Goal: Information Seeking & Learning: Learn about a topic

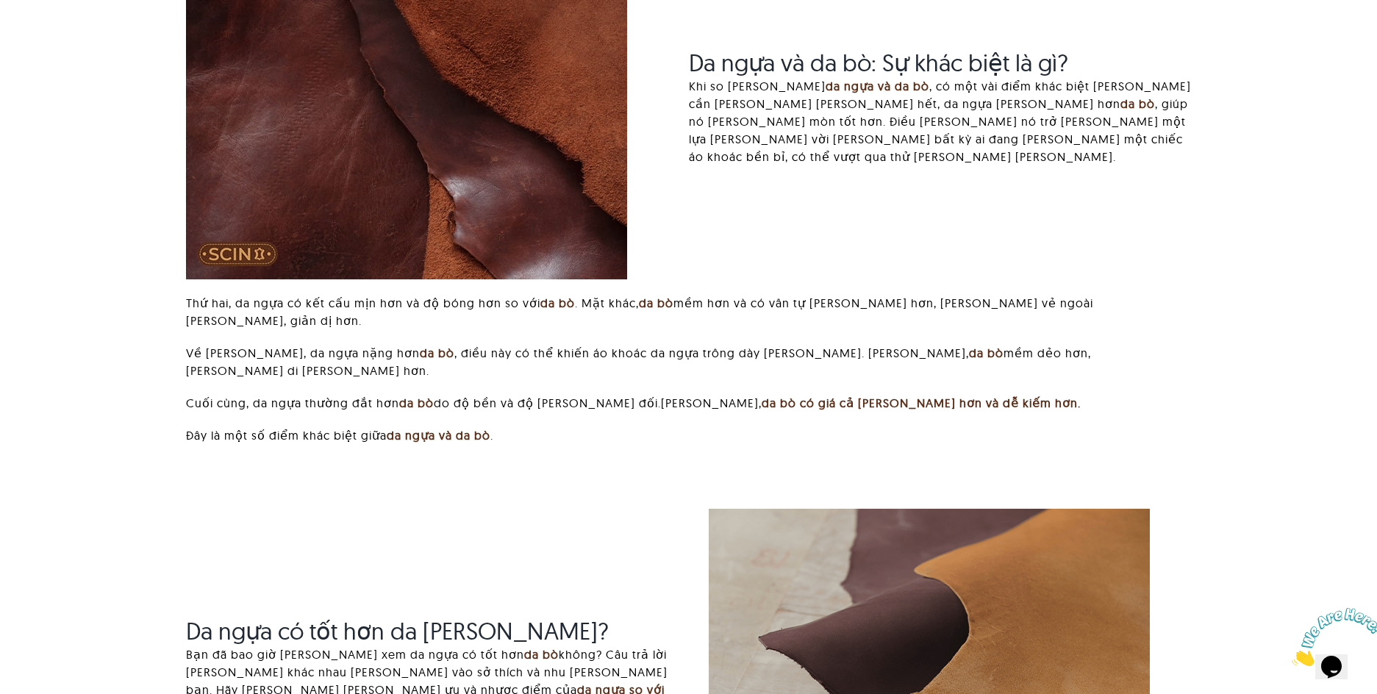
scroll to position [2123, 0]
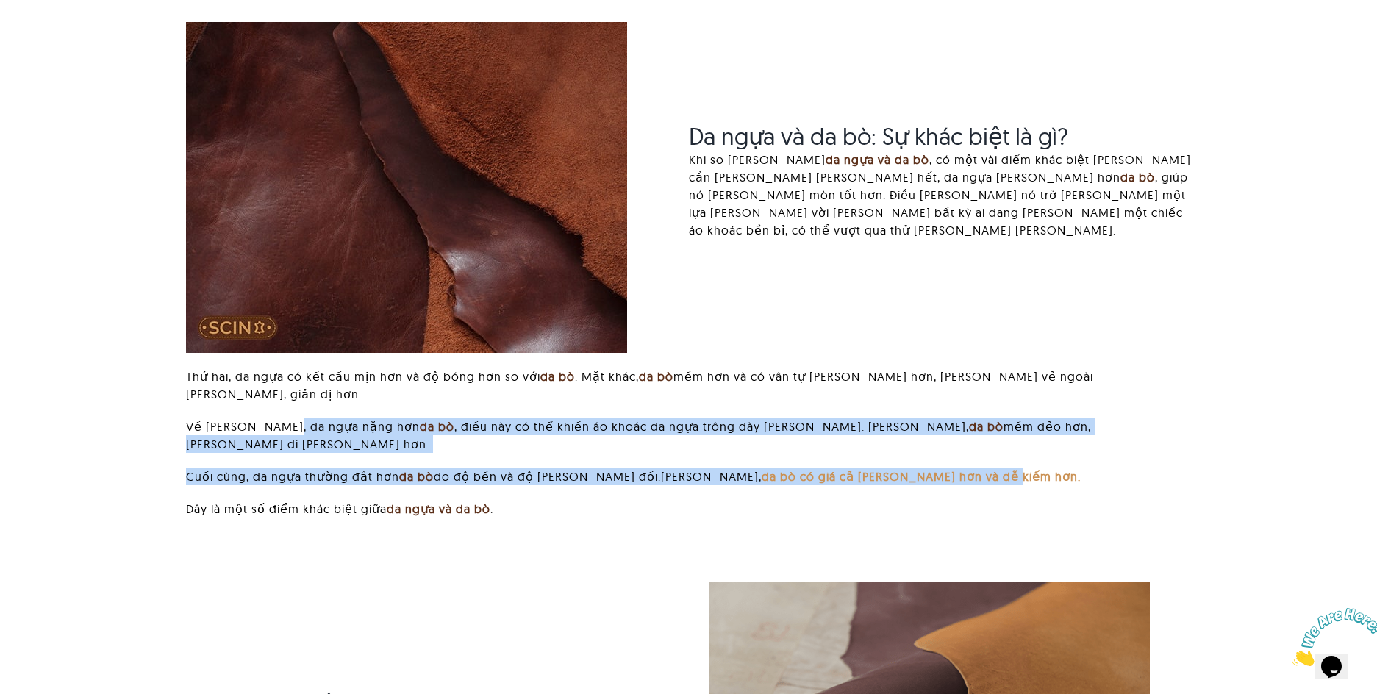
drag, startPoint x: 281, startPoint y: 304, endPoint x: 933, endPoint y: 338, distance: 652.9
click at [933, 368] on div "Thứ hai, da ngựa có kết cấu mịn hơn và độ bóng hơn so với da bò . Mặt khác, da …" at bounding box center [688, 450] width 1004 height 165
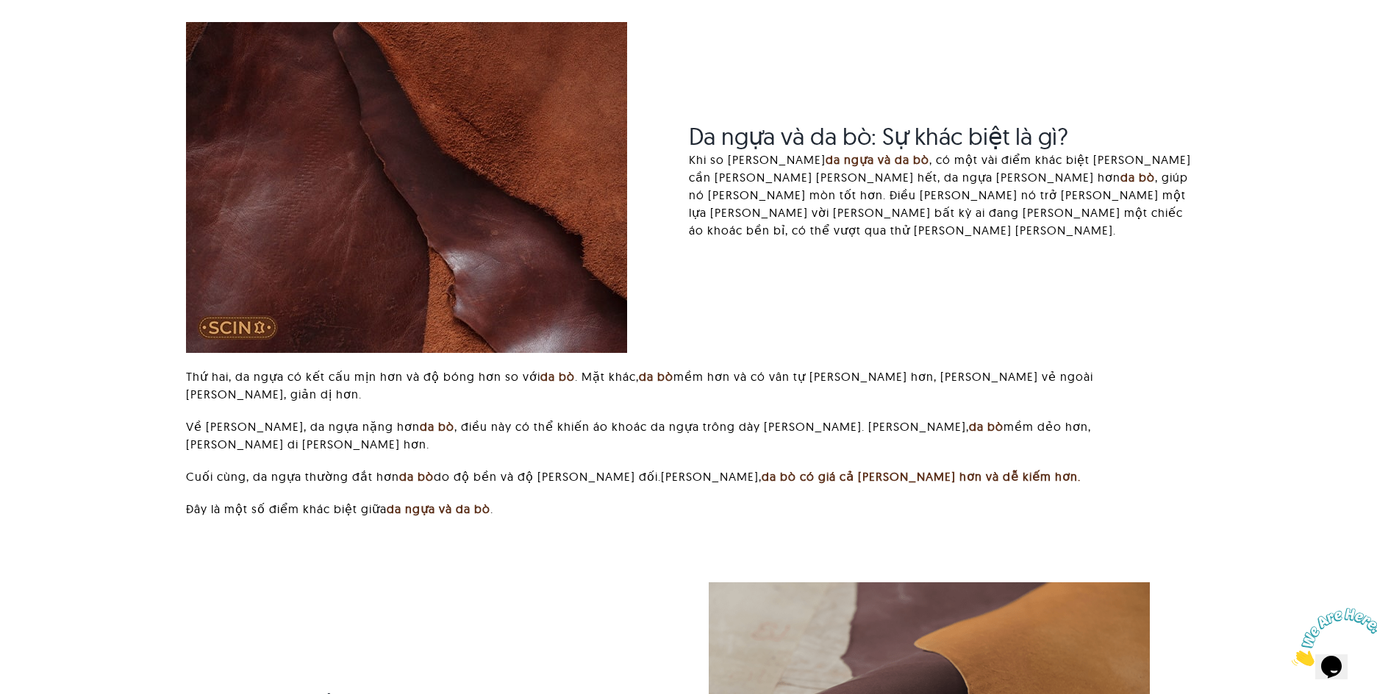
click at [1043, 368] on div "Thứ hai, da ngựa có kết cấu mịn hơn và độ bóng hơn so với da bò . Mặt khác, da …" at bounding box center [688, 450] width 1004 height 165
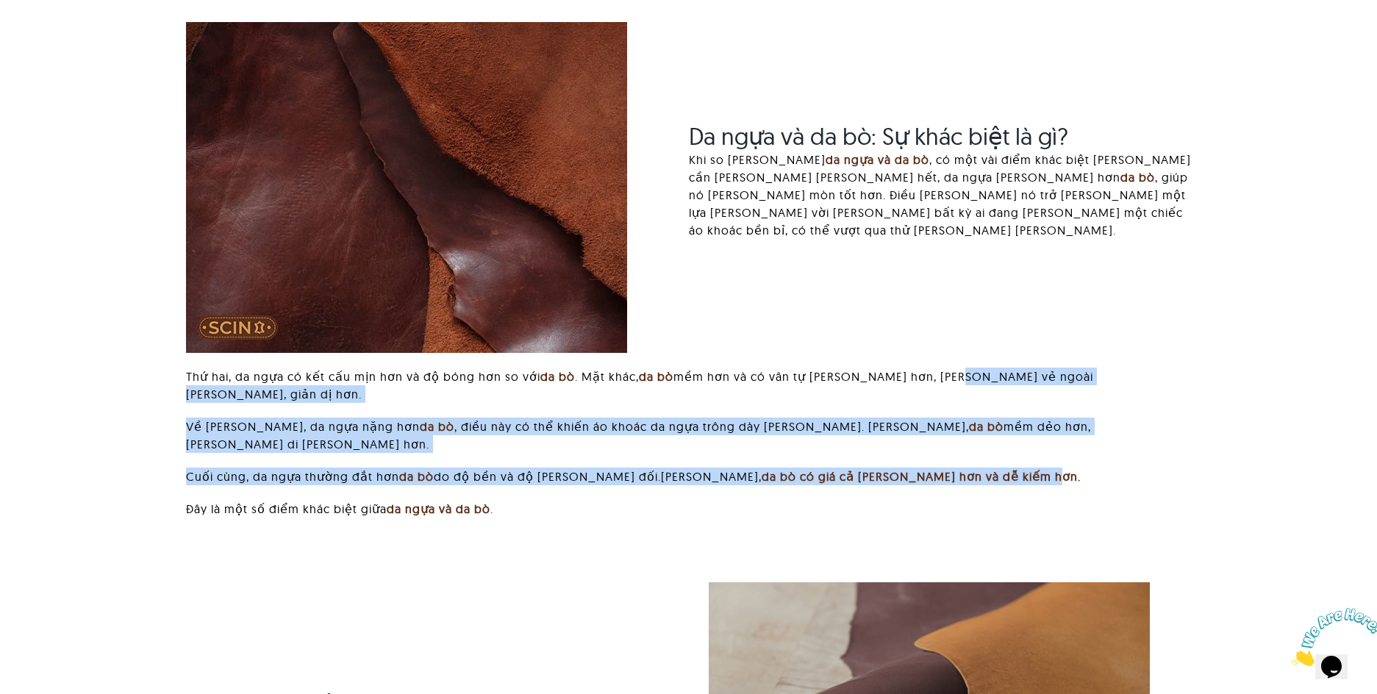
drag, startPoint x: 1001, startPoint y: 323, endPoint x: 938, endPoint y: 269, distance: 82.9
click at [938, 368] on div "Thứ hai, da ngựa có kết cấu mịn hơn và độ bóng hơn so với da bò . Mặt khác, da …" at bounding box center [688, 450] width 1004 height 165
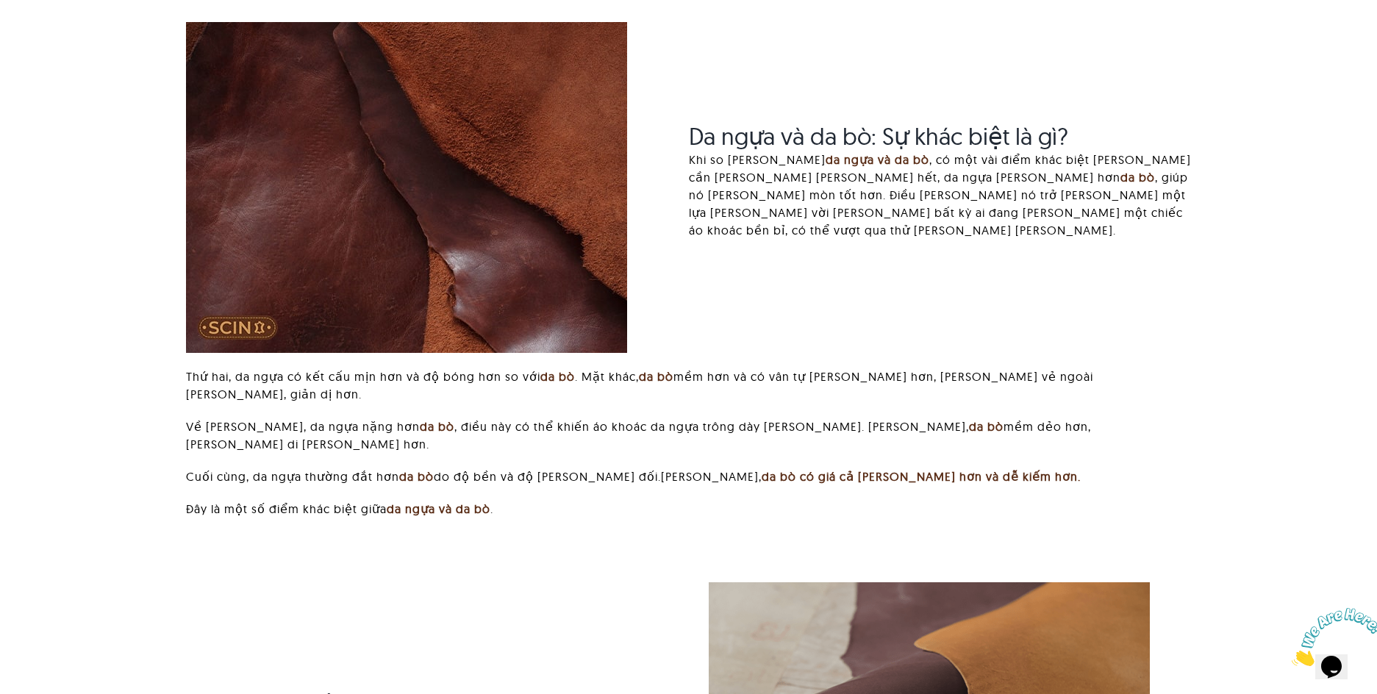
drag, startPoint x: 524, startPoint y: 422, endPoint x: 228, endPoint y: 362, distance: 302.3
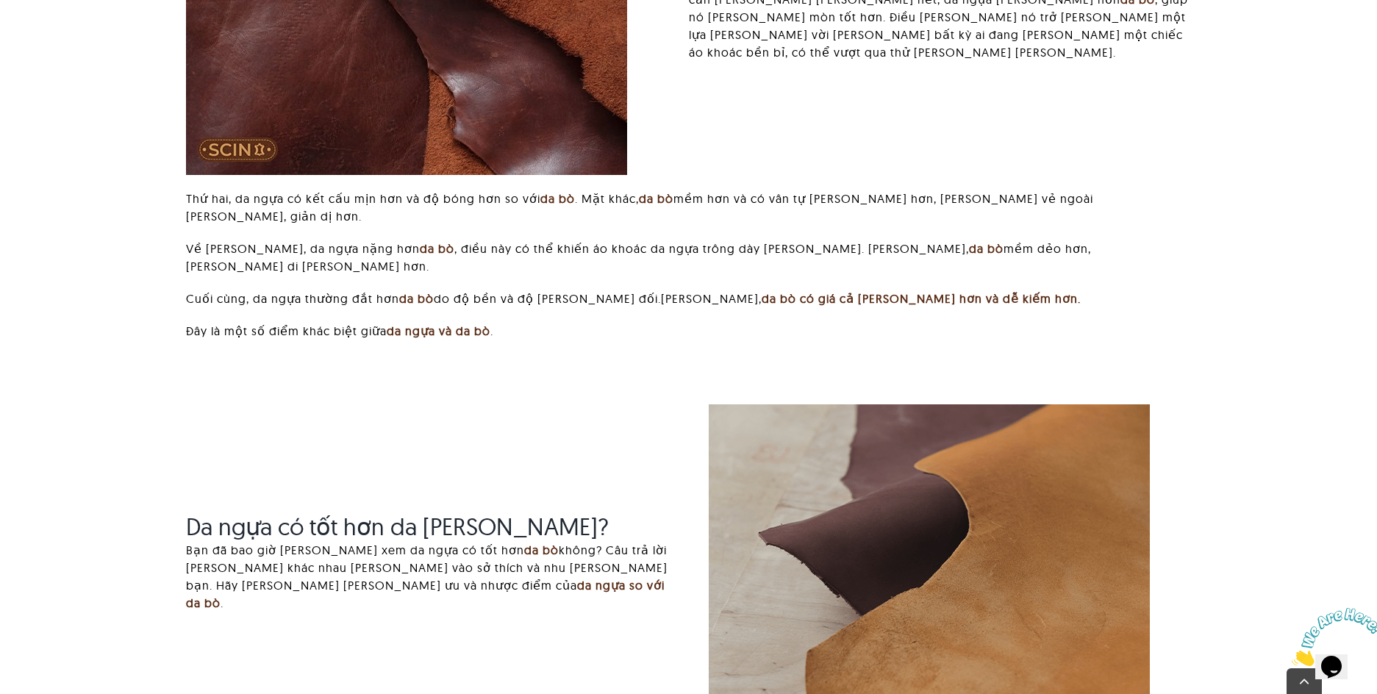
scroll to position [2564, 0]
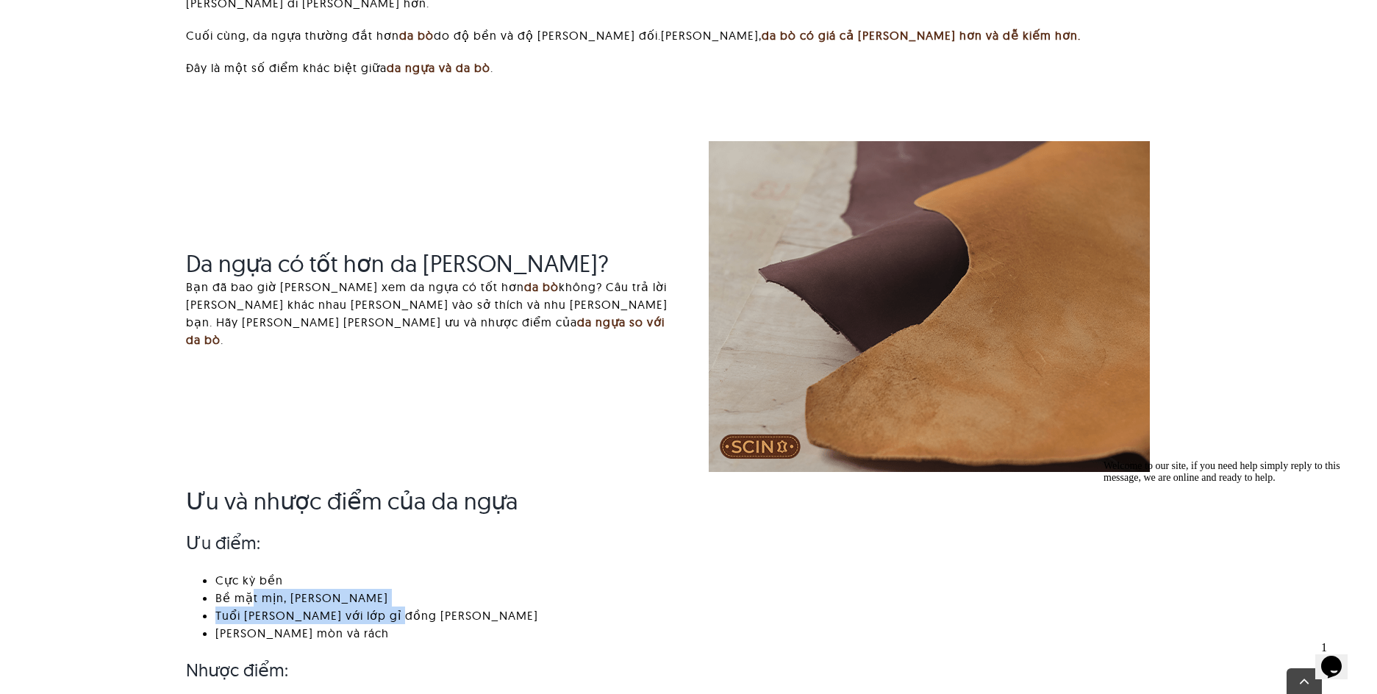
drag, startPoint x: 250, startPoint y: 466, endPoint x: 385, endPoint y: 475, distance: 135.5
click at [385, 571] on ul "Cực kỳ bền Bề mặt mịn, [PERSON_NAME] Tuổi [PERSON_NAME] với lớp gỉ đồng [PERSON…" at bounding box center [688, 606] width 1004 height 71
click at [385, 608] on font "Tuổi [PERSON_NAME] với lớp gỉ đồng [PERSON_NAME]" at bounding box center [376, 615] width 323 height 15
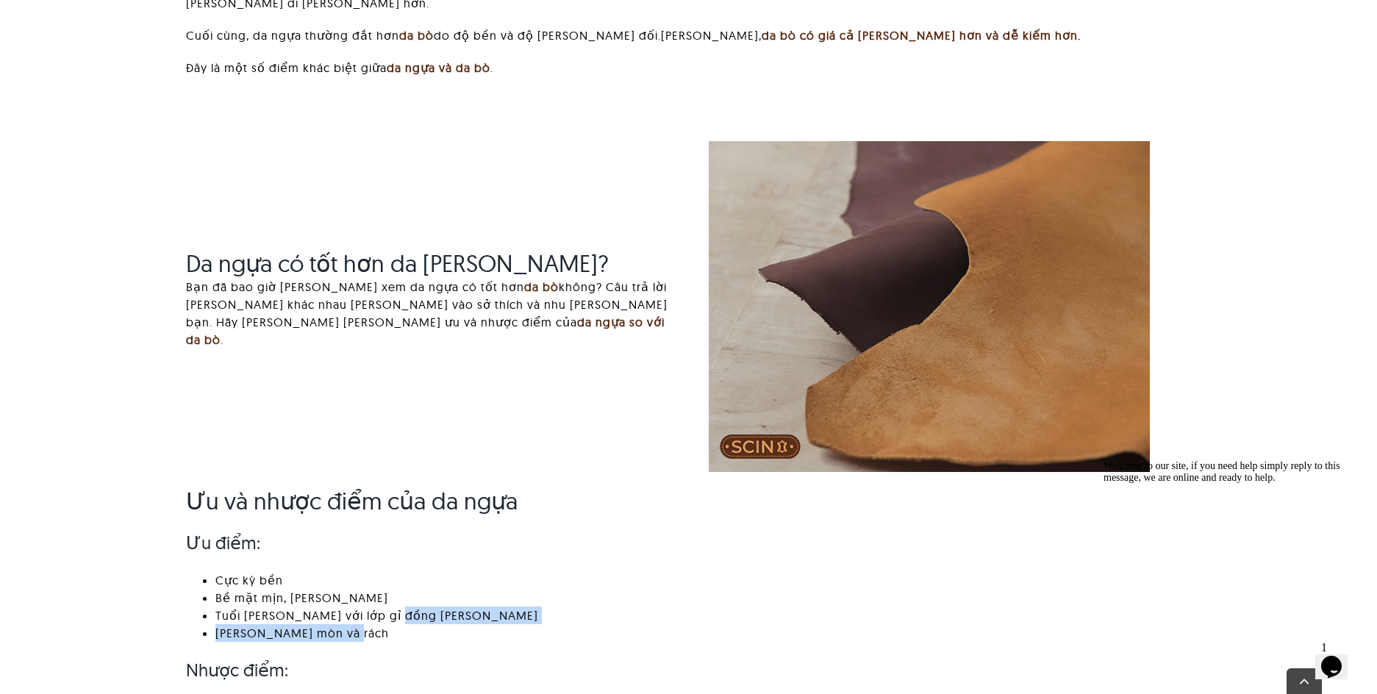
drag, startPoint x: 385, startPoint y: 475, endPoint x: 395, endPoint y: 498, distance: 25.4
click at [395, 571] on ul "Cực kỳ bền Bề mặt mịn, [PERSON_NAME] Tuổi [PERSON_NAME] với lớp gỉ đồng [PERSON…" at bounding box center [688, 606] width 1004 height 71
click at [395, 624] on li "[PERSON_NAME] mòn và rách" at bounding box center [702, 633] width 975 height 18
drag, startPoint x: 399, startPoint y: 497, endPoint x: 357, endPoint y: 431, distance: 78.7
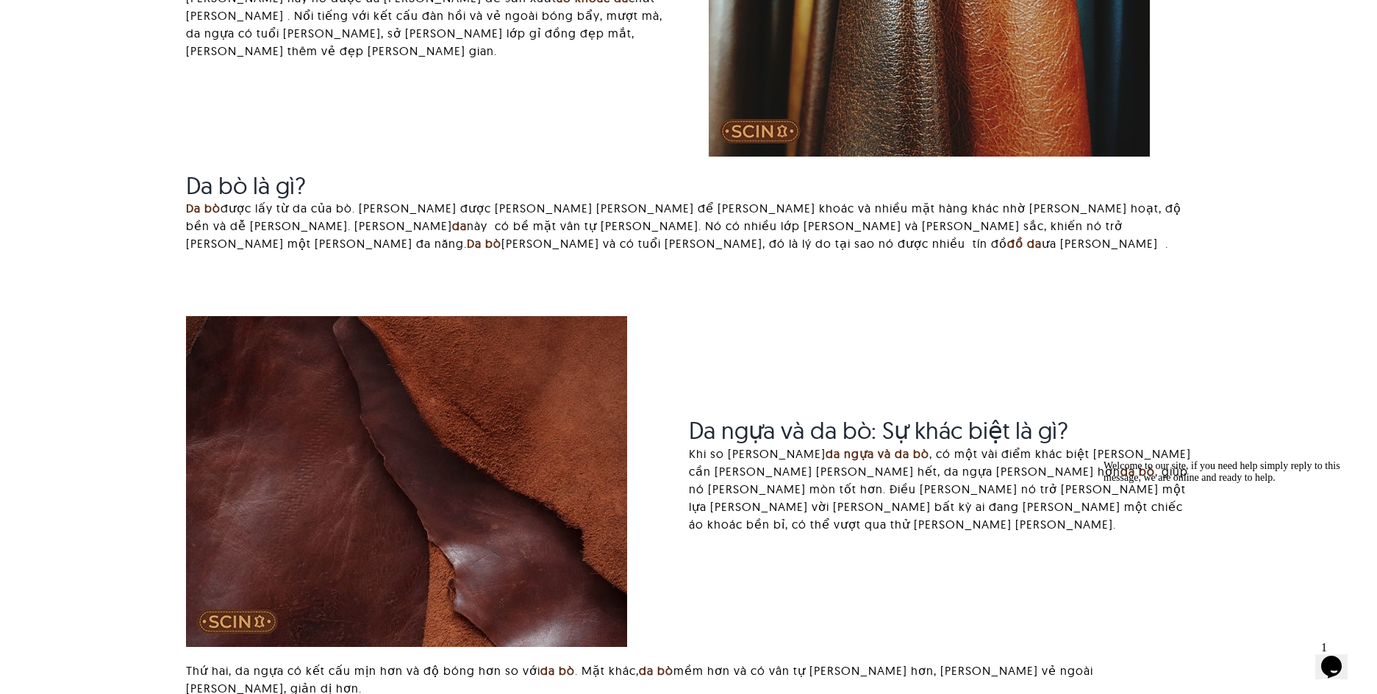
scroll to position [1388, 0]
